Goal: Task Accomplishment & Management: Manage account settings

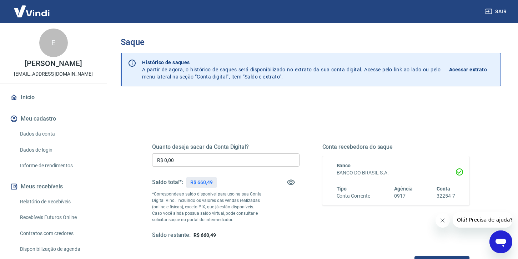
click at [186, 162] on input "R$ 0,00" at bounding box center [225, 160] width 147 height 13
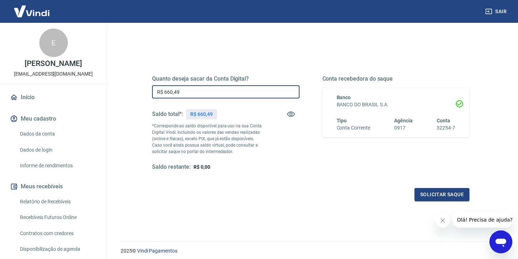
scroll to position [73, 0]
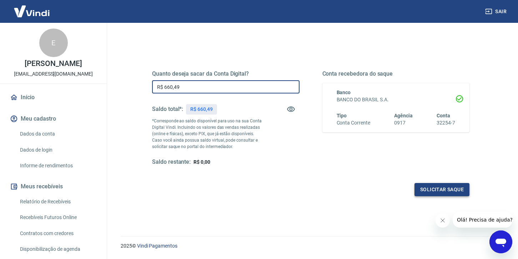
type input "R$ 660,49"
click at [440, 196] on button "Solicitar saque" at bounding box center [442, 189] width 55 height 13
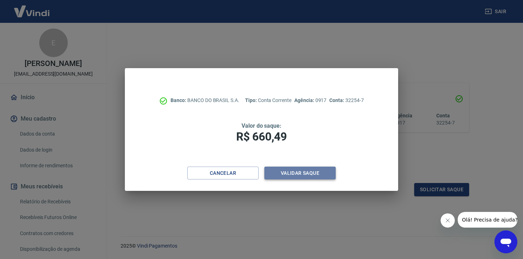
click at [298, 176] on button "Validar saque" at bounding box center [300, 173] width 71 height 13
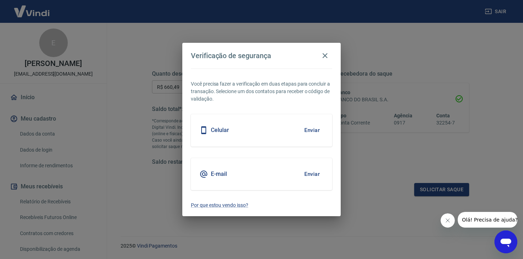
click at [317, 131] on button "Enviar" at bounding box center [312, 130] width 23 height 15
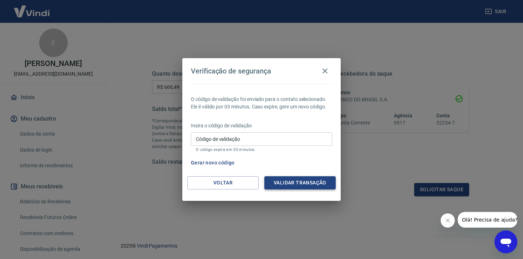
click at [293, 181] on button "Validar transação" at bounding box center [300, 182] width 71 height 13
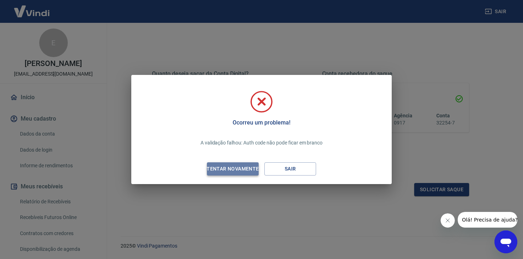
click at [241, 168] on div "Tentar novamente" at bounding box center [232, 169] width 69 height 9
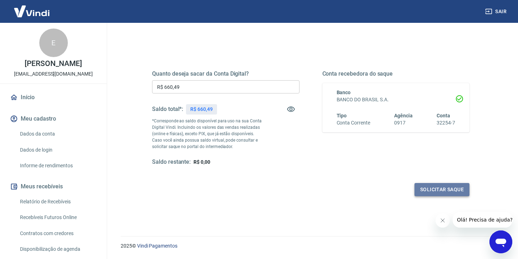
click at [445, 191] on button "Solicitar saque" at bounding box center [442, 189] width 55 height 13
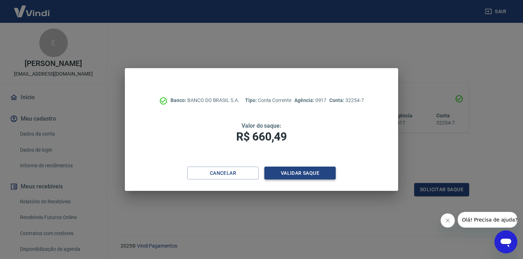
click at [300, 173] on button "Validar saque" at bounding box center [300, 173] width 71 height 13
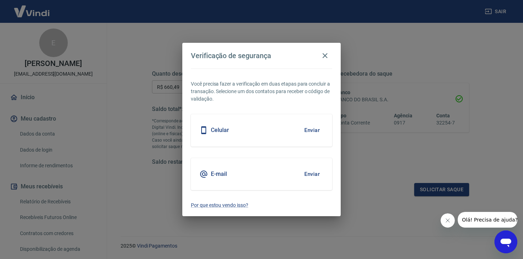
click at [310, 130] on button "Enviar" at bounding box center [312, 130] width 23 height 15
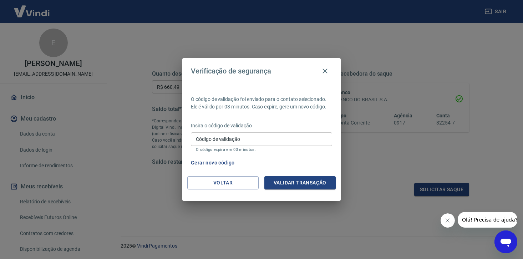
click at [281, 165] on div "Gerar novo código" at bounding box center [260, 162] width 144 height 13
click at [326, 73] on icon "button" at bounding box center [325, 71] width 9 height 9
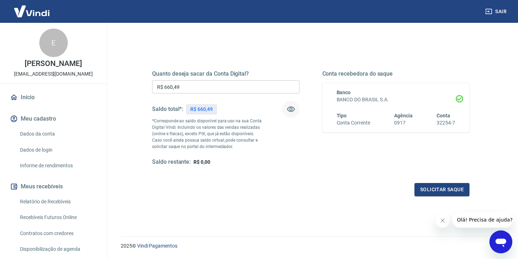
click at [292, 108] on icon "button" at bounding box center [291, 109] width 9 height 9
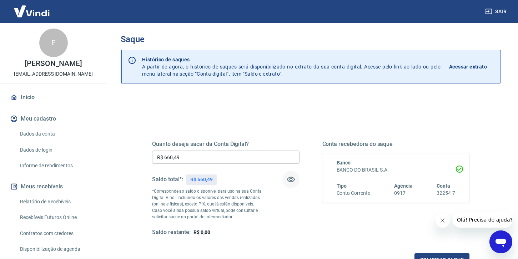
scroll to position [0, 0]
